Goal: Task Accomplishment & Management: Manage account settings

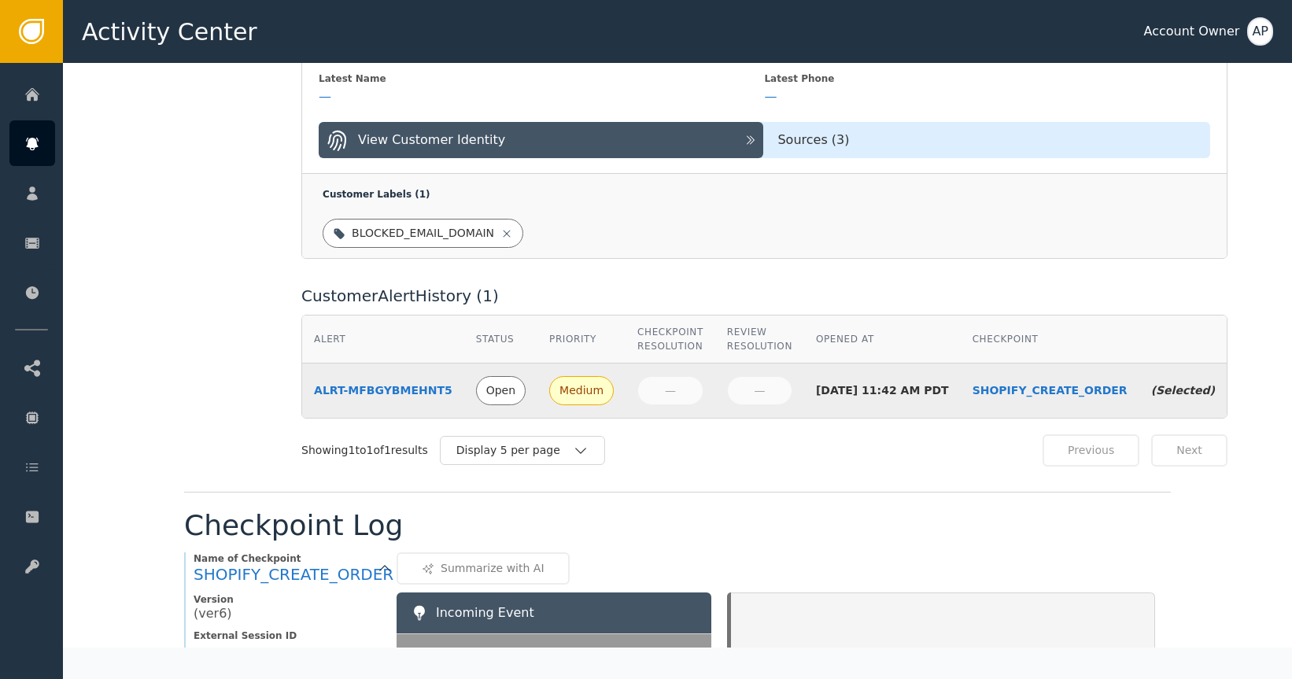
scroll to position [445, 0]
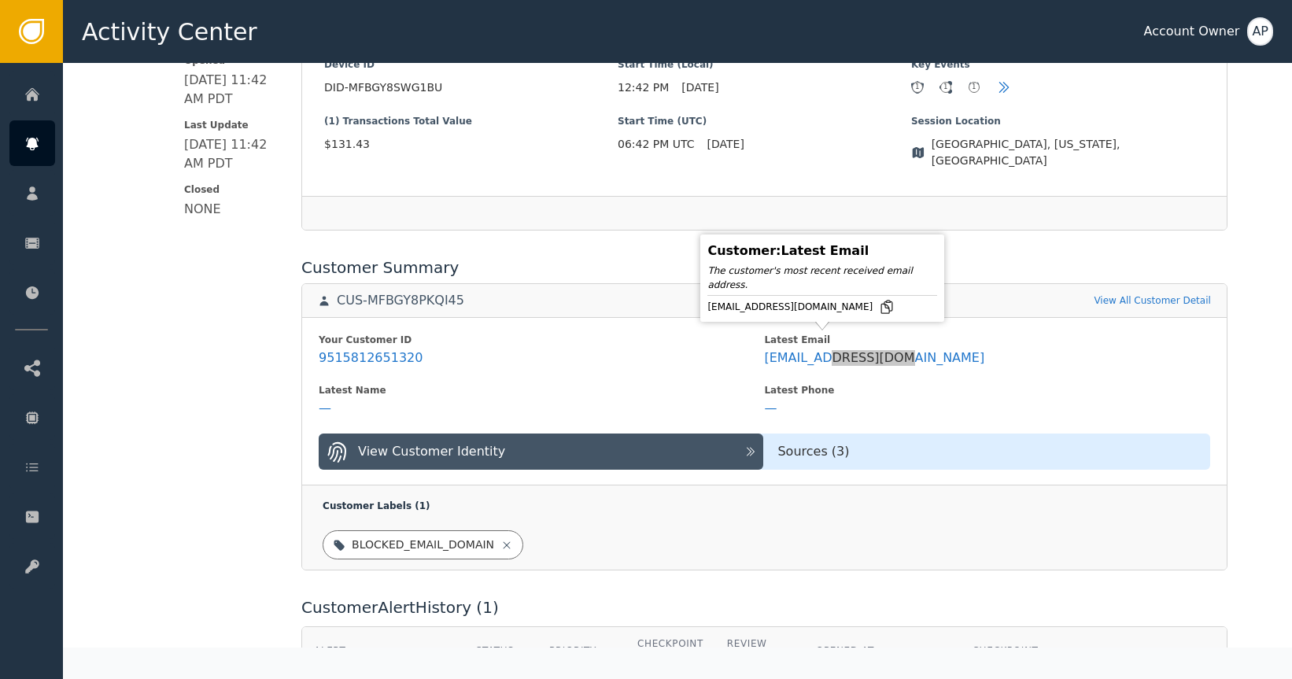
drag, startPoint x: 857, startPoint y: 345, endPoint x: 842, endPoint y: 313, distance: 34.8
click at [842, 63] on body "Activity Center Account Owner AP Home Alerts Customers Sessions Events Checkpoi…" at bounding box center [646, 31] width 1292 height 63
click at [881, 301] on icon at bounding box center [886, 307] width 11 height 13
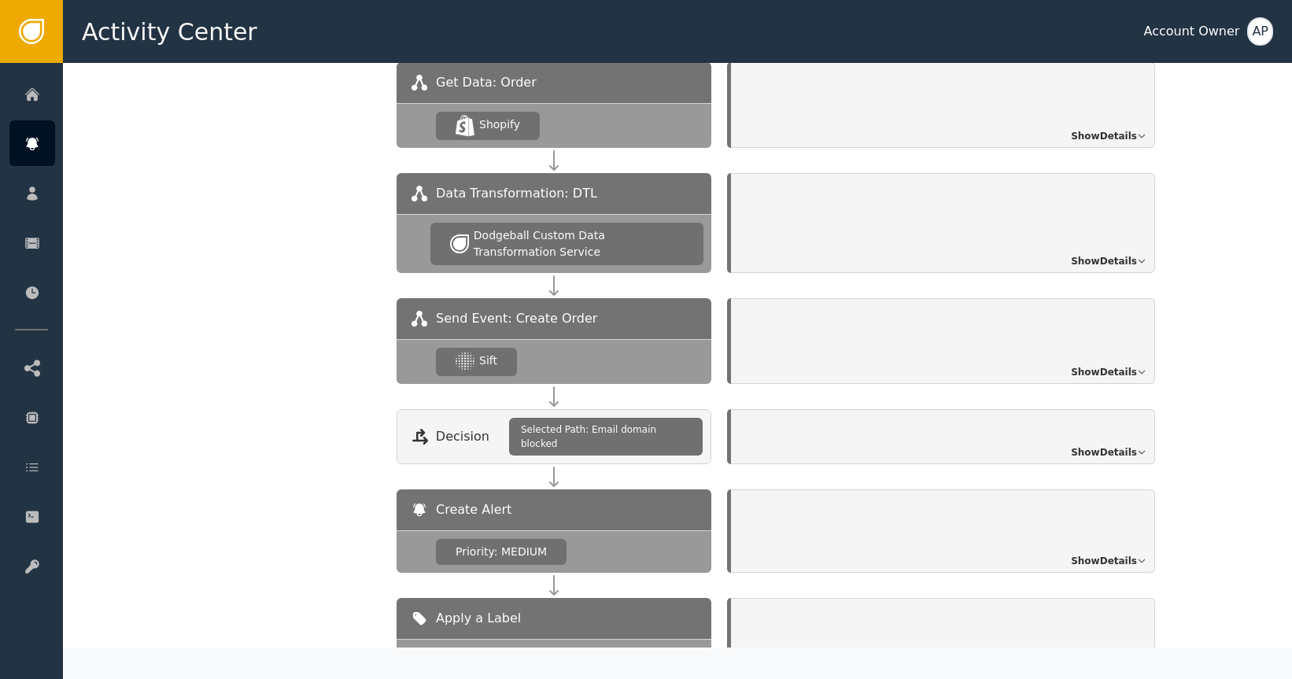
scroll to position [1508, 0]
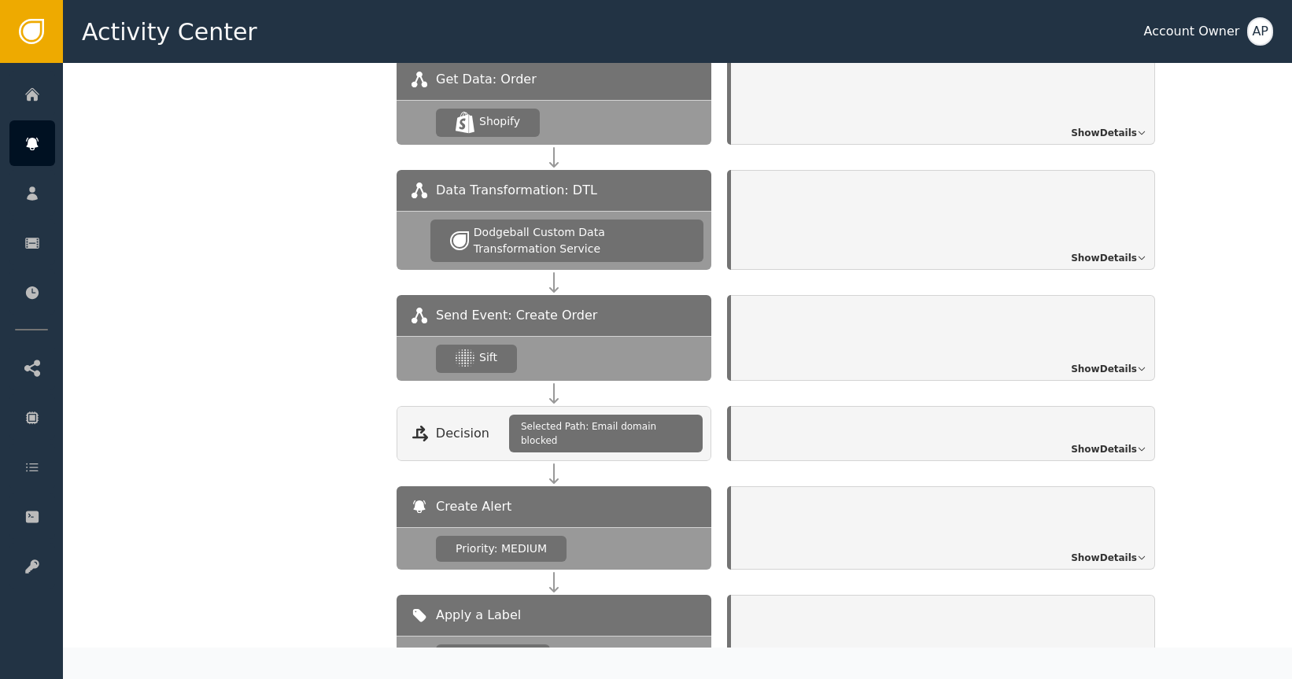
click at [1118, 362] on span "Show Details" at bounding box center [1104, 369] width 66 height 14
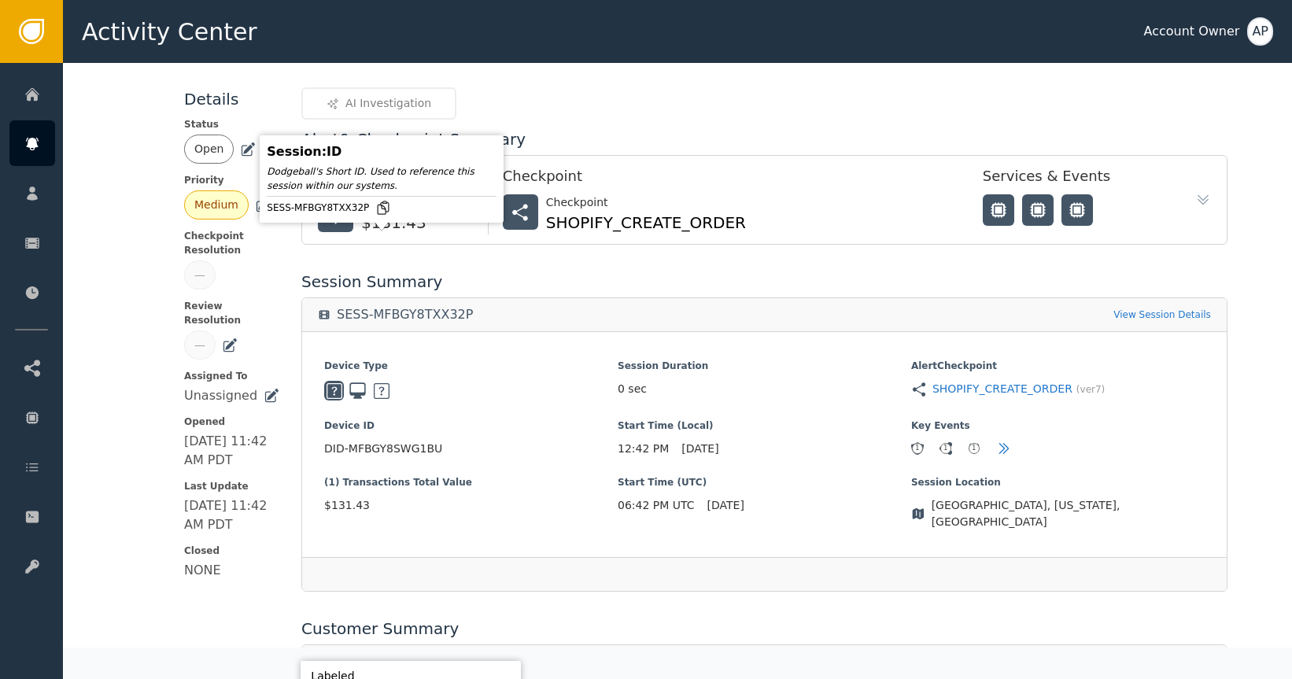
scroll to position [0, 0]
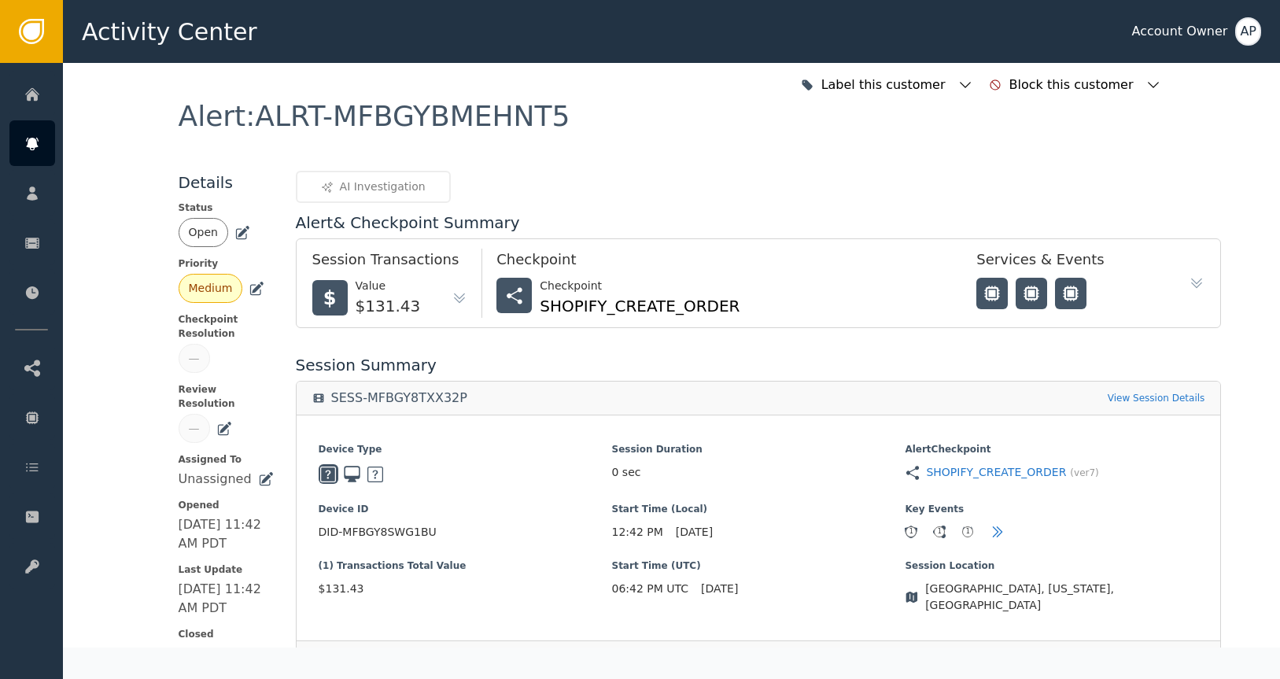
click at [238, 229] on icon at bounding box center [243, 231] width 11 height 11
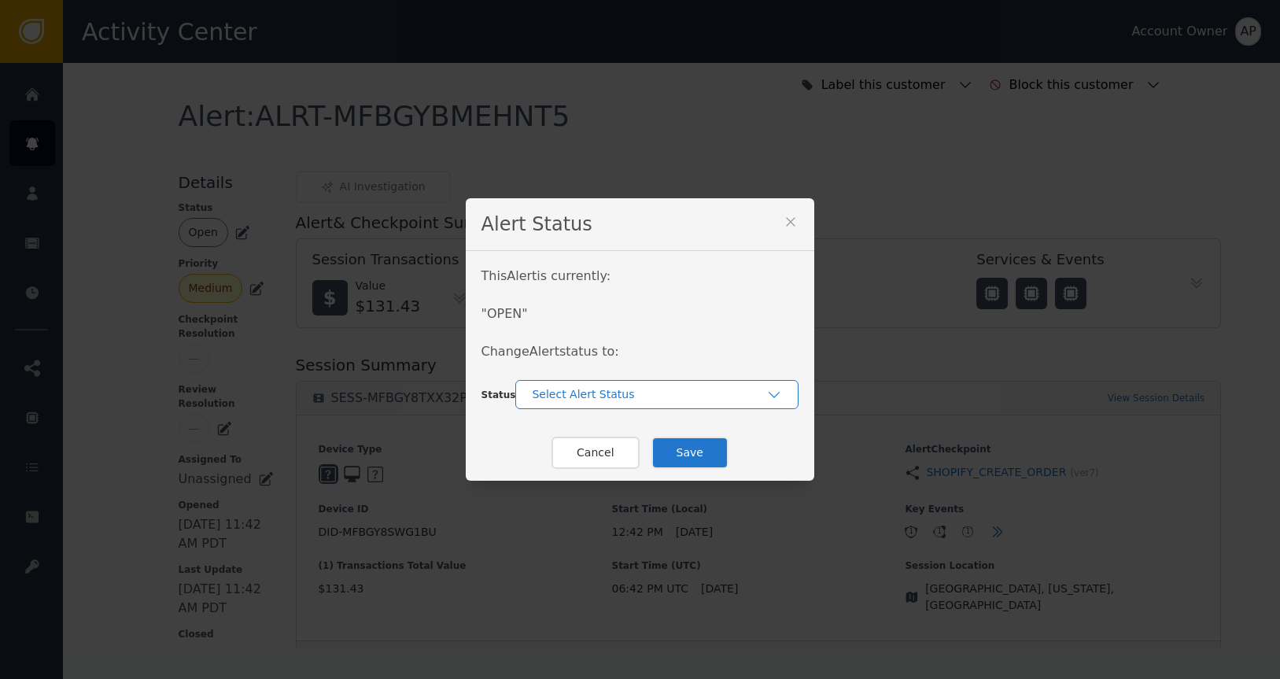
click at [600, 389] on div "Select Alert Status" at bounding box center [649, 394] width 234 height 17
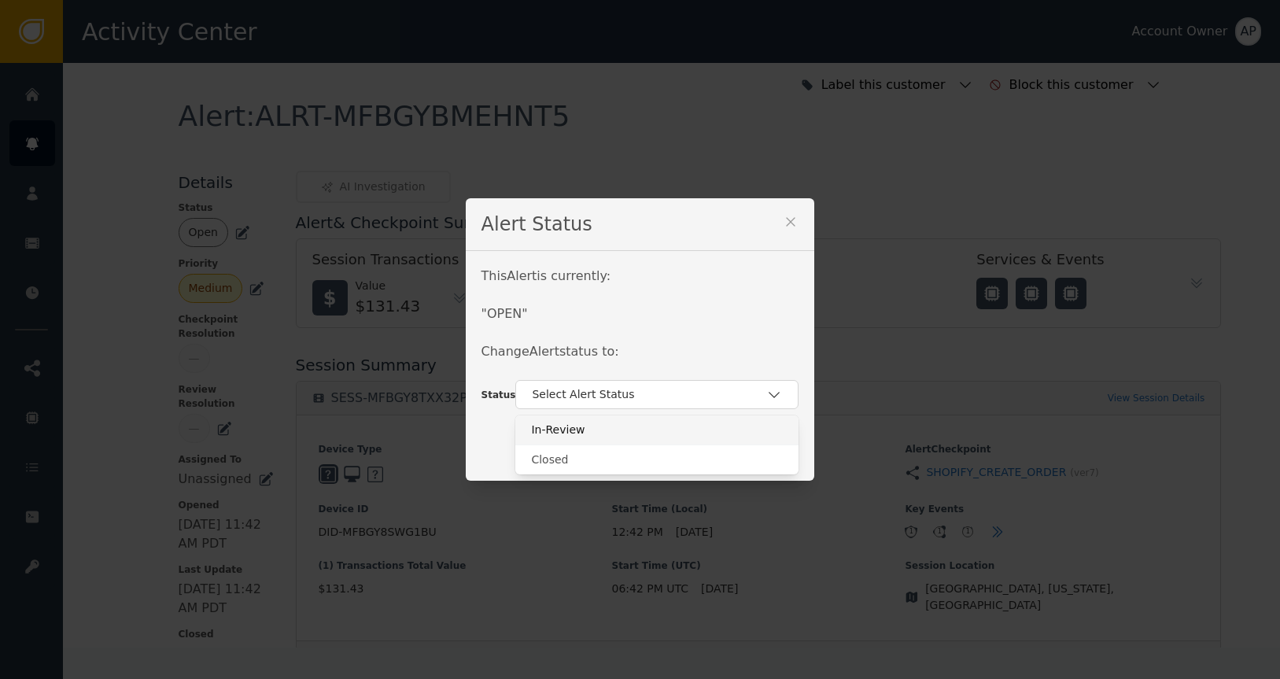
click at [593, 432] on div "In-Review" at bounding box center [657, 430] width 252 height 17
click at [691, 450] on button "Save" at bounding box center [690, 453] width 77 height 32
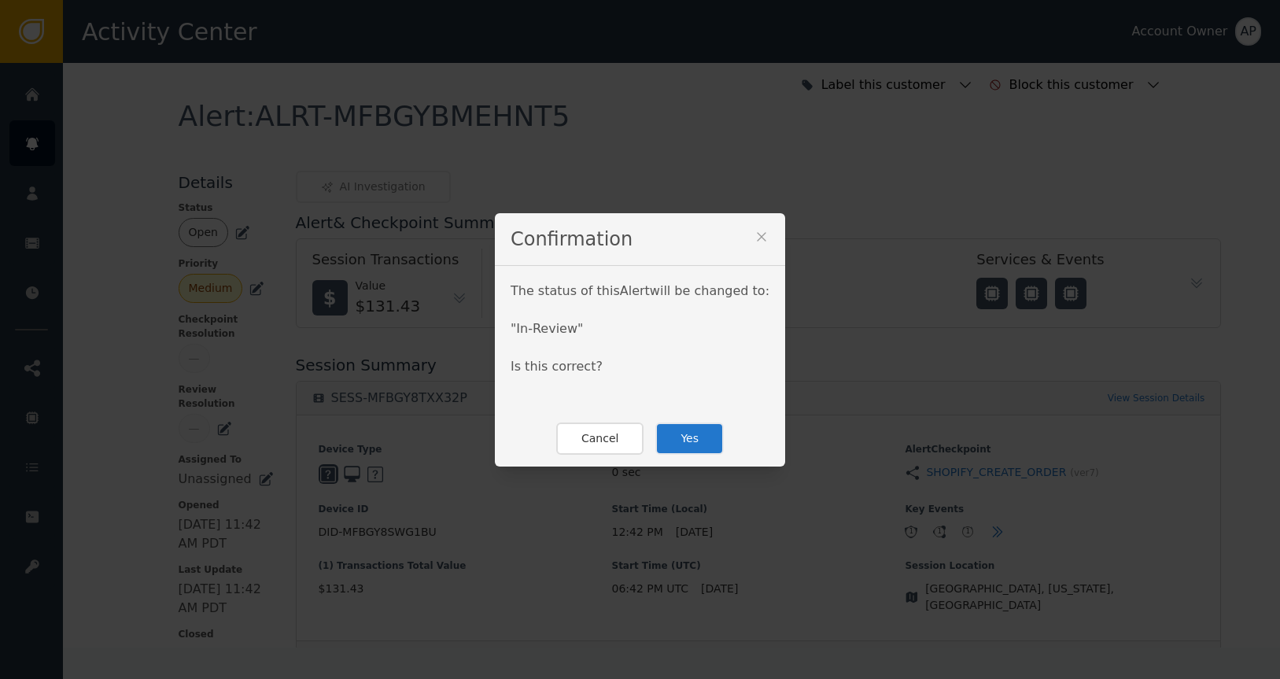
click at [677, 437] on button "Yes" at bounding box center [689, 439] width 68 height 32
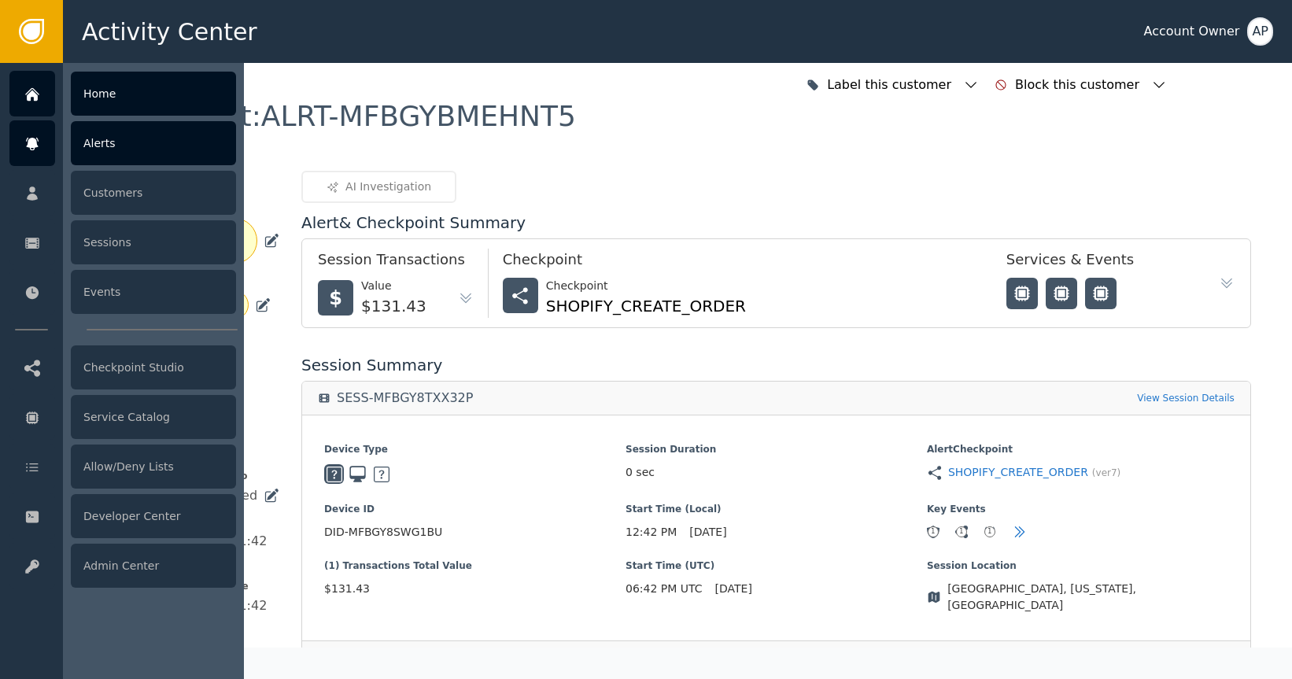
click at [30, 83] on div at bounding box center [32, 94] width 46 height 46
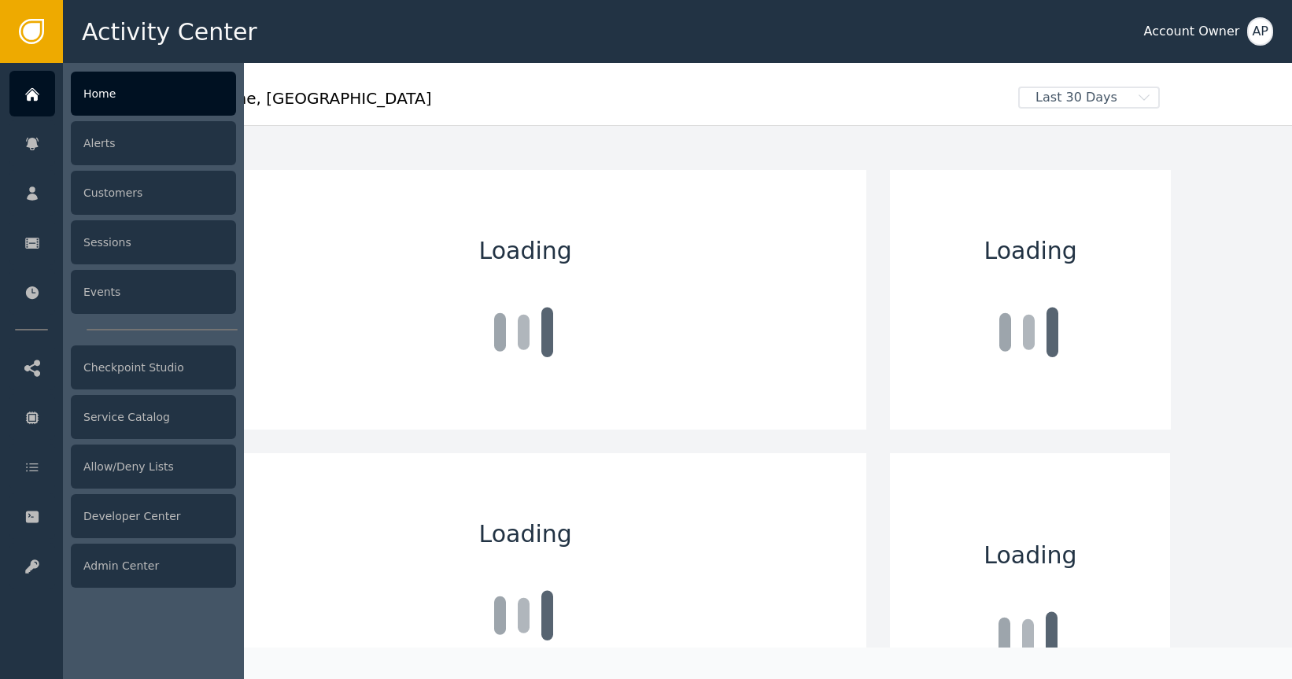
click at [35, 83] on div at bounding box center [32, 94] width 46 height 46
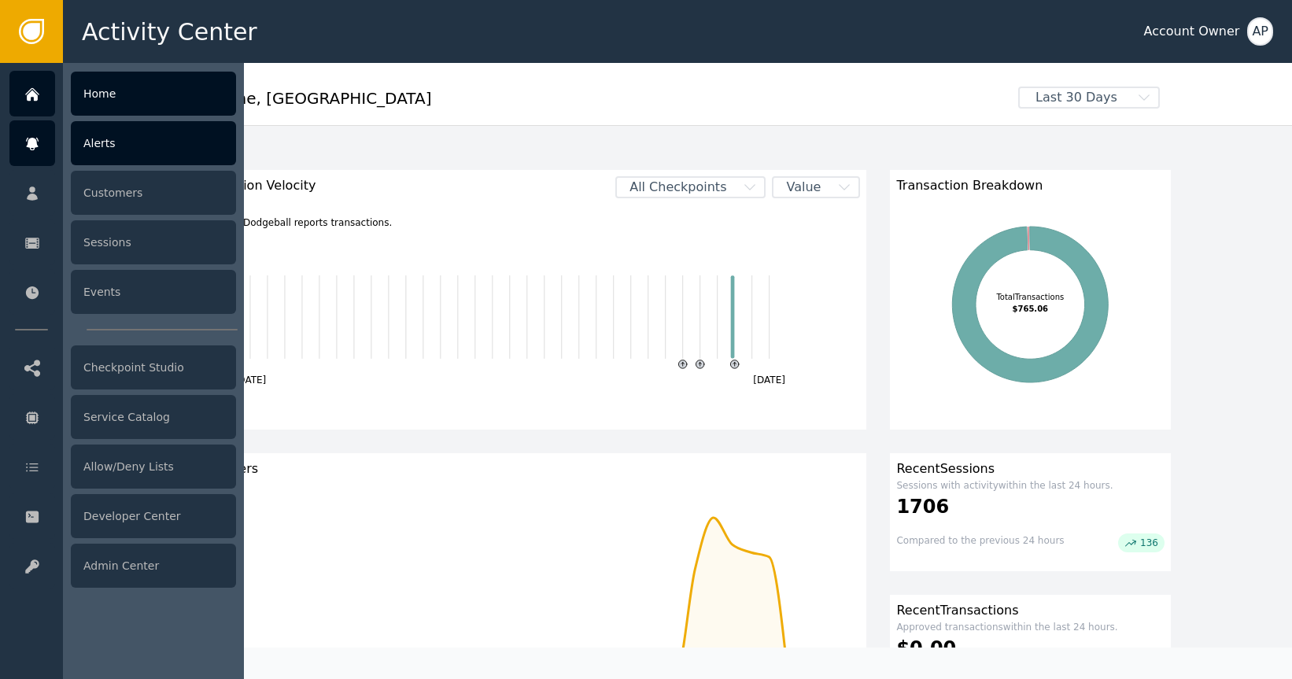
click at [112, 145] on div "Alerts" at bounding box center [153, 143] width 165 height 44
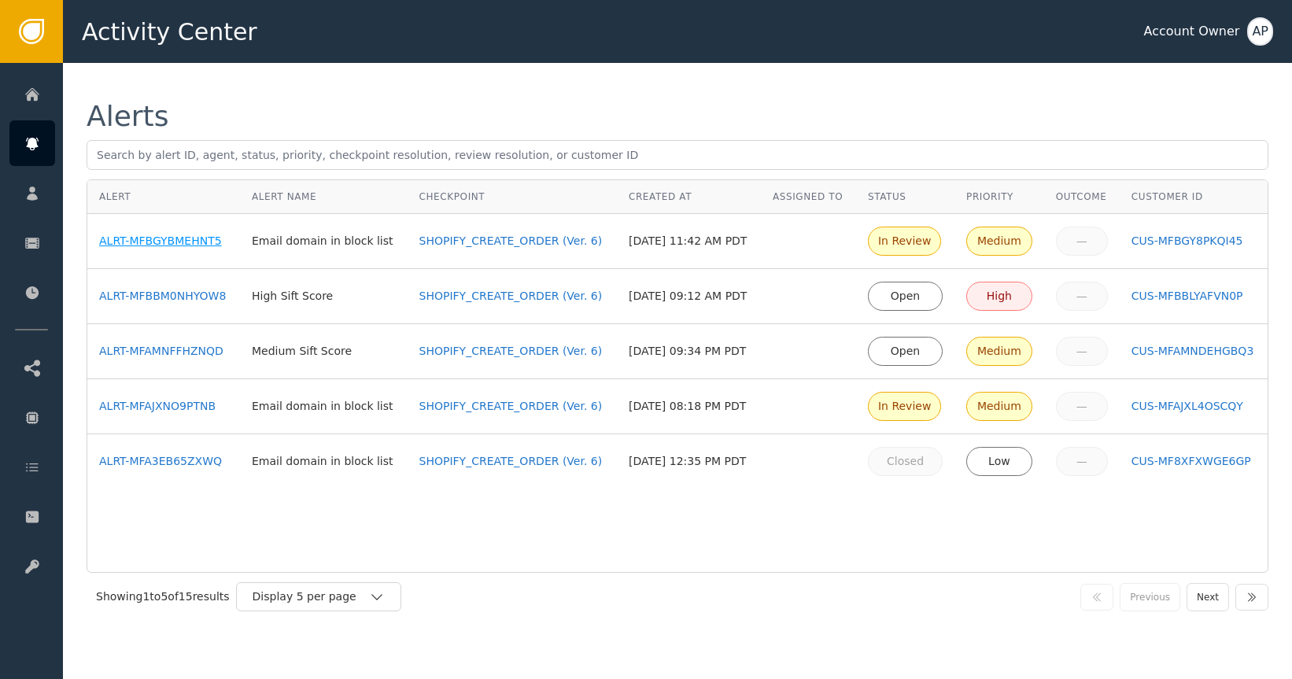
click at [216, 242] on div "ALRT-MFBGYBMEHNT5" at bounding box center [163, 241] width 129 height 17
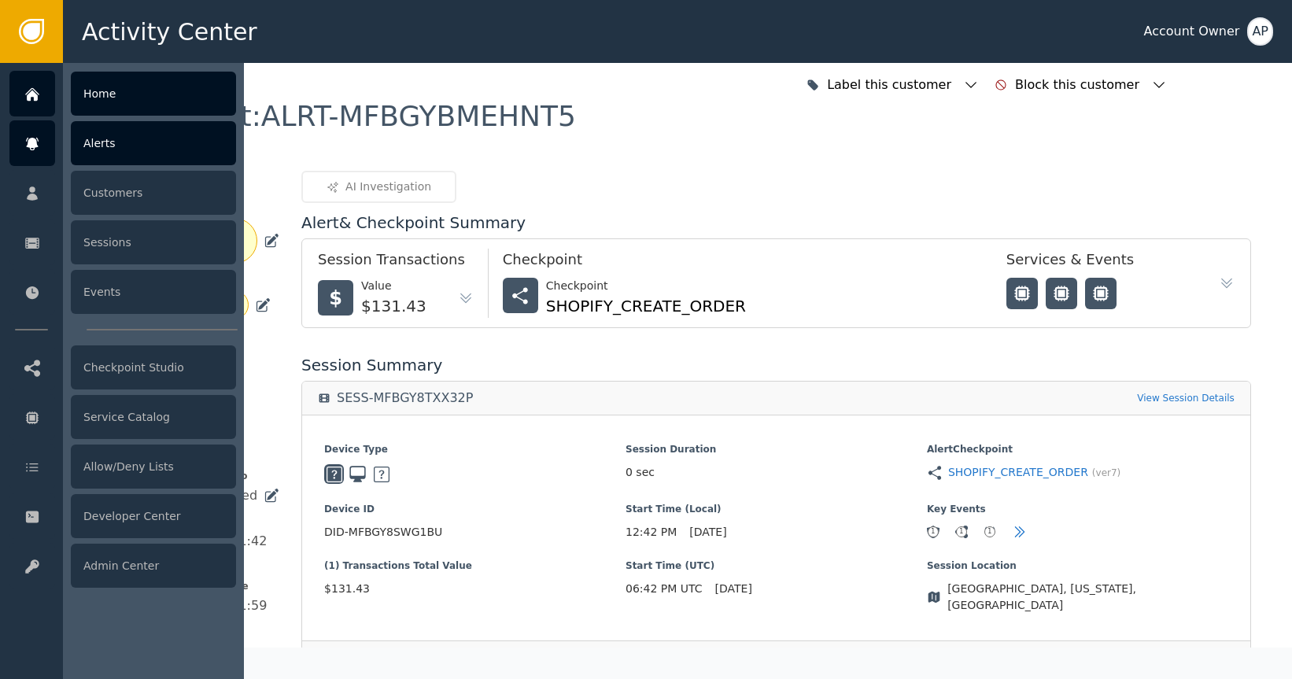
click at [39, 102] on icon at bounding box center [32, 94] width 16 height 17
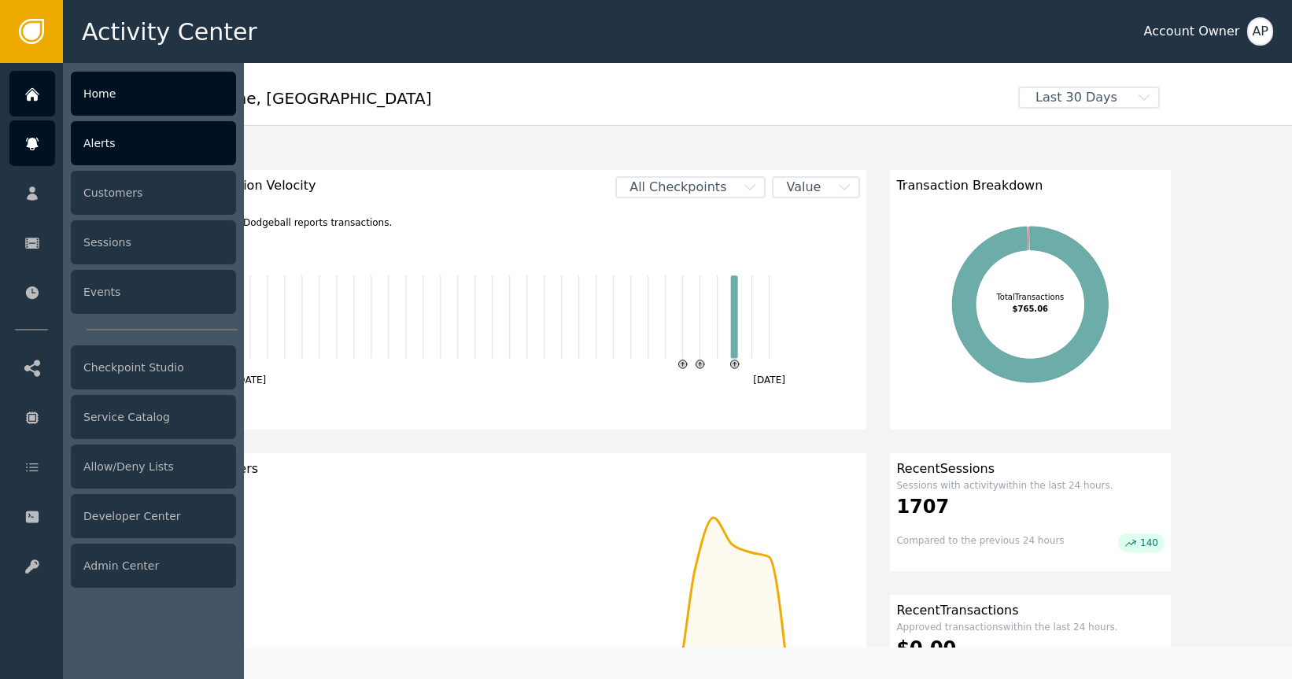
click at [120, 148] on div "Alerts" at bounding box center [153, 143] width 165 height 44
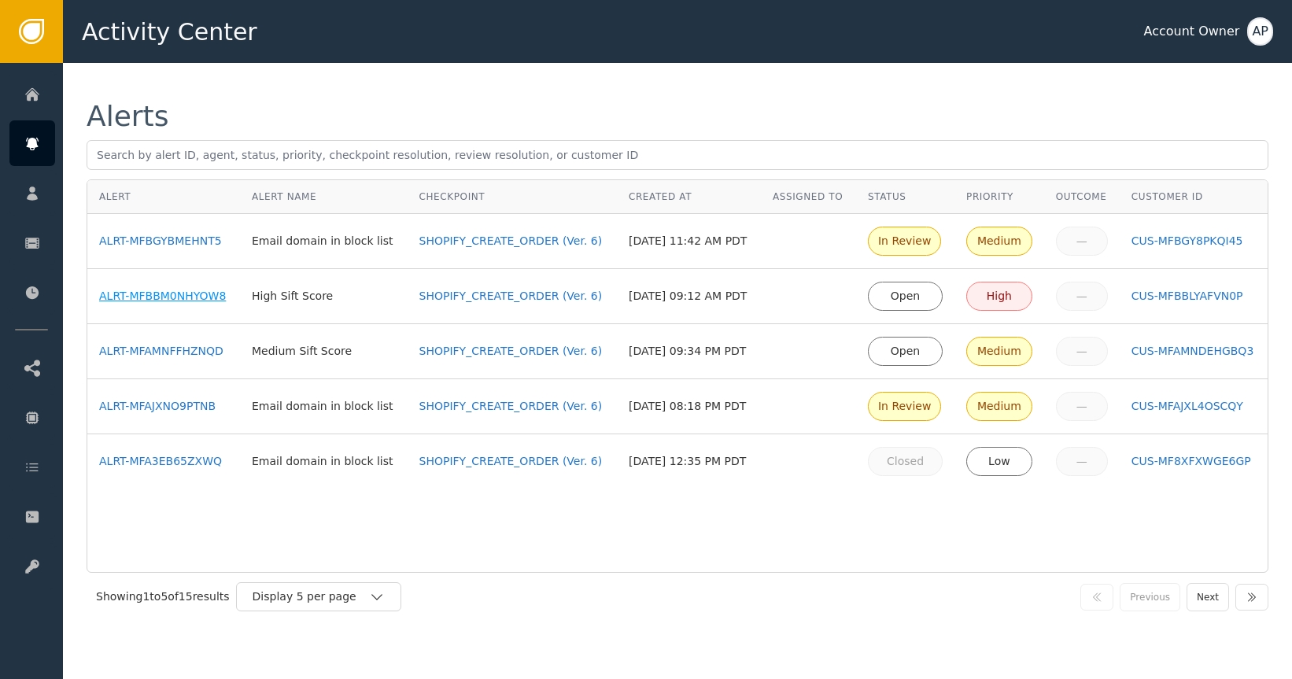
click at [197, 294] on div "ALRT-MFBBM0NHYOW8" at bounding box center [163, 296] width 129 height 17
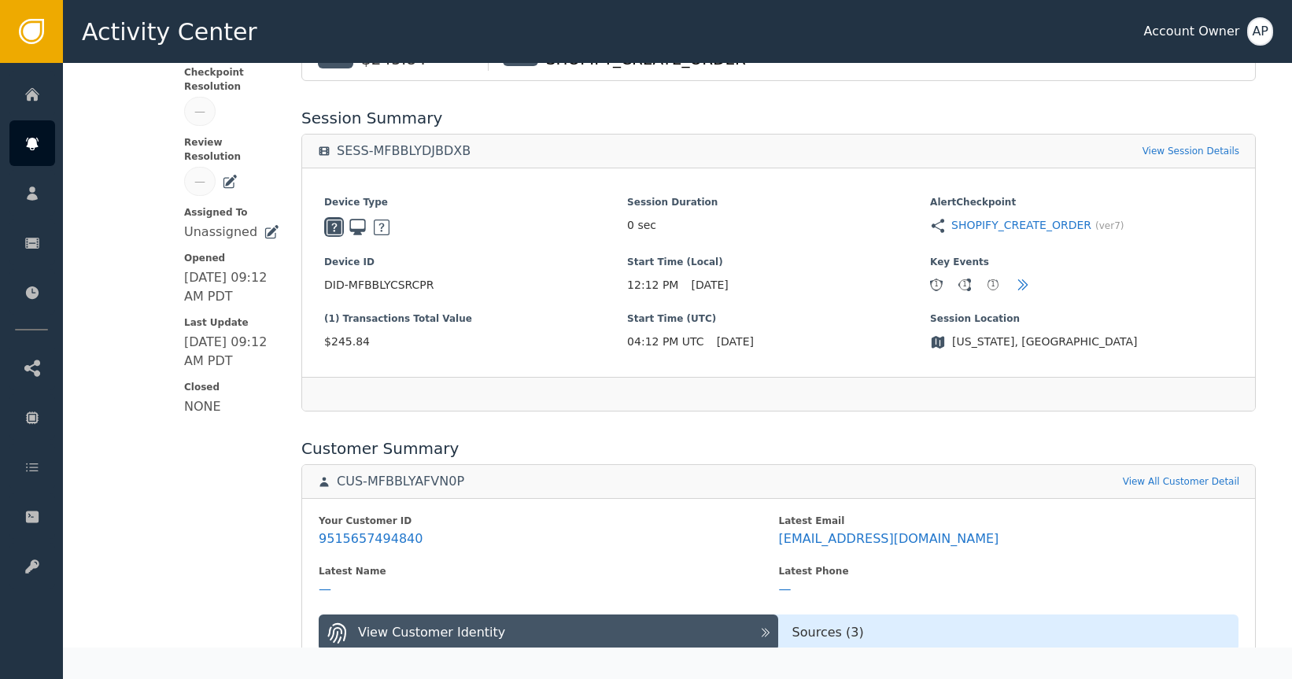
scroll to position [279, 0]
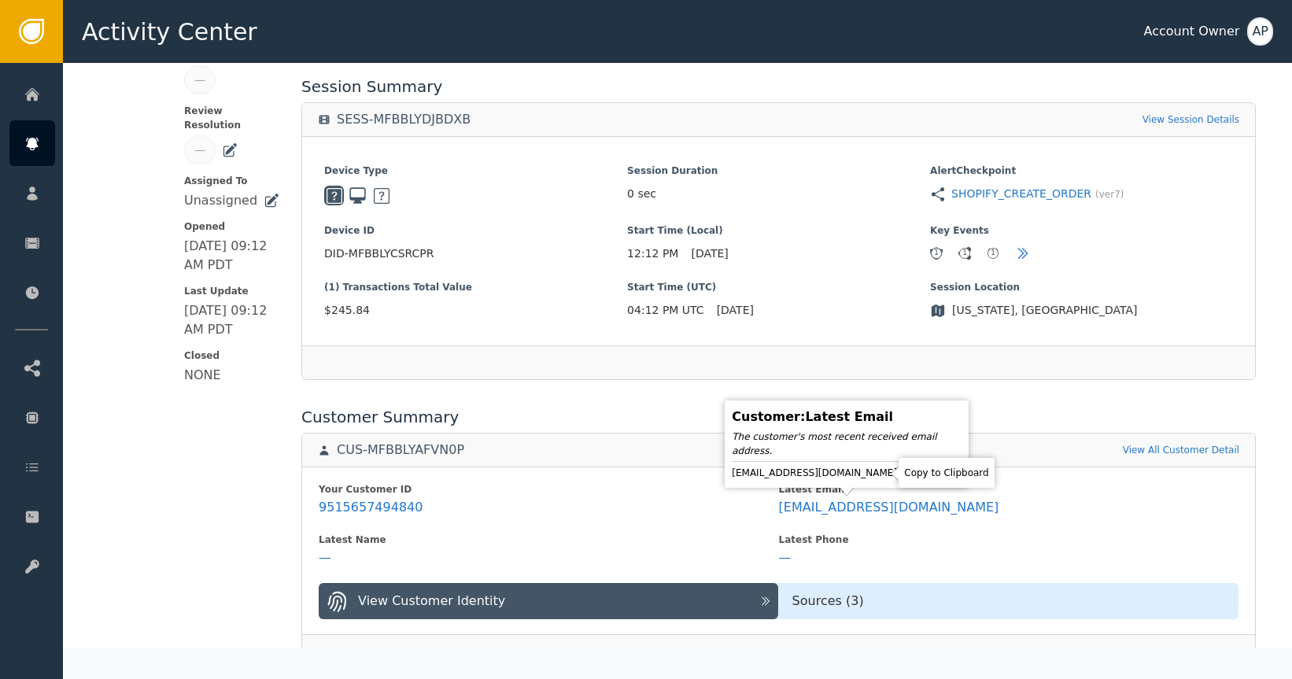
click at [906, 479] on icon at bounding box center [911, 473] width 11 height 13
